Goal: Transaction & Acquisition: Purchase product/service

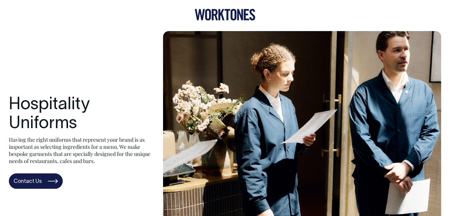
click at [223, 15] on icon at bounding box center [225, 15] width 61 height 12
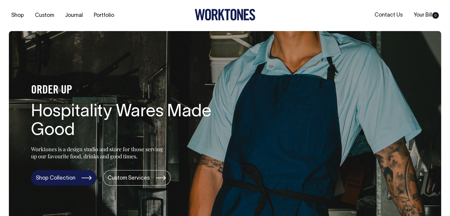
click at [77, 173] on link "Shop Collection" at bounding box center [63, 177] width 65 height 15
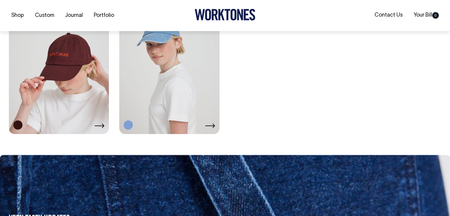
scroll to position [1154, 0]
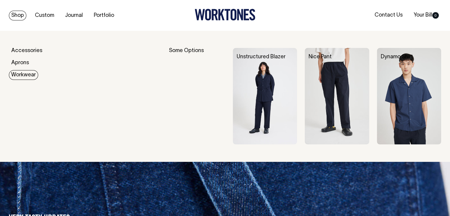
click at [15, 74] on link "Workwear" at bounding box center [23, 75] width 29 height 10
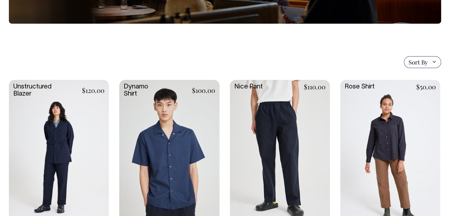
scroll to position [118, 0]
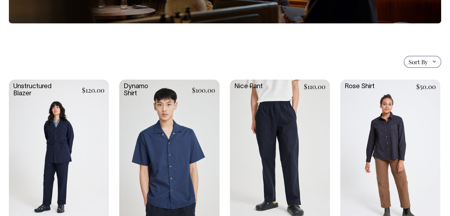
click at [186, 177] on link at bounding box center [169, 154] width 100 height 149
